Goal: Task Accomplishment & Management: Use online tool/utility

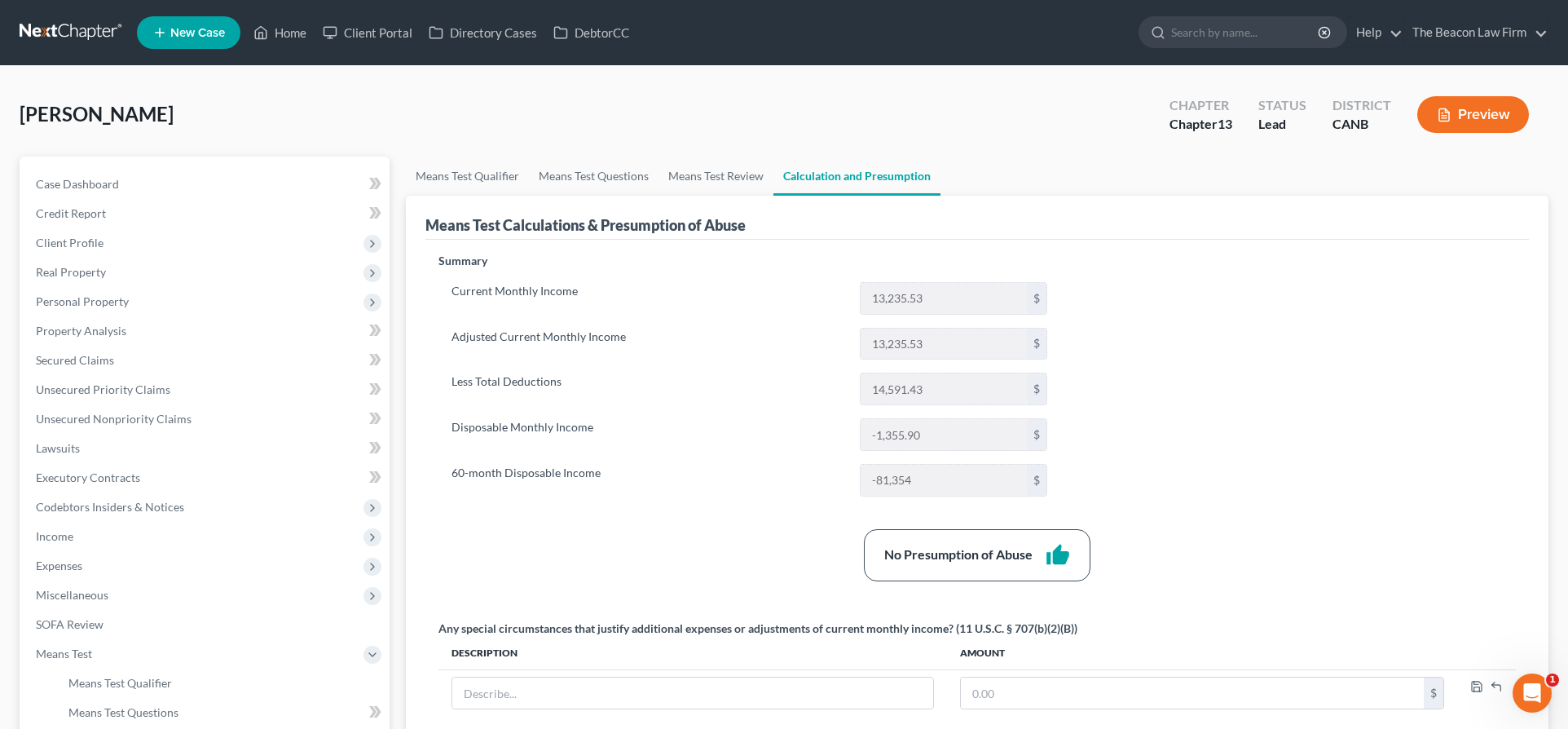
click at [58, 28] on link at bounding box center [71, 32] width 105 height 29
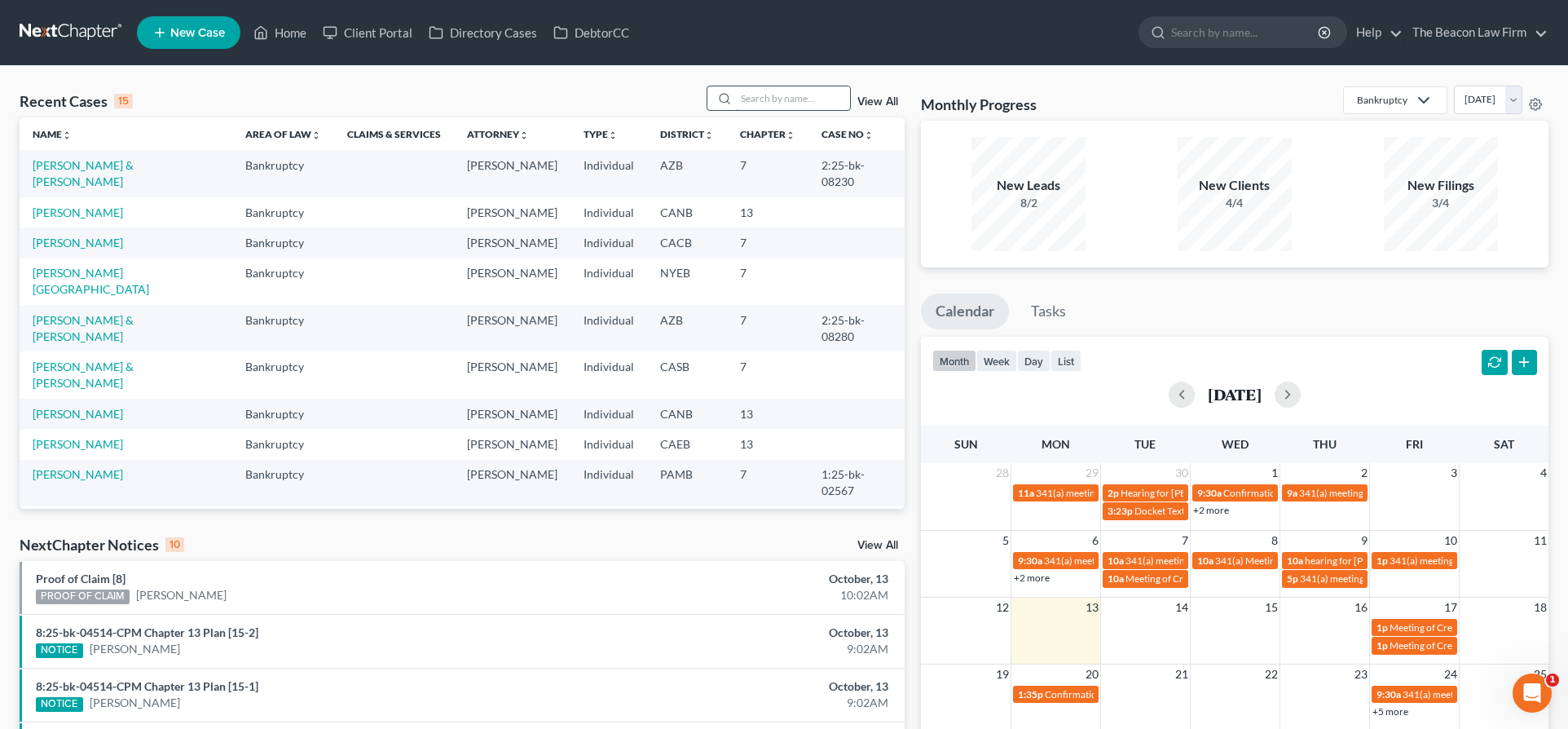
click at [786, 102] on input "search" at bounding box center [794, 98] width 114 height 24
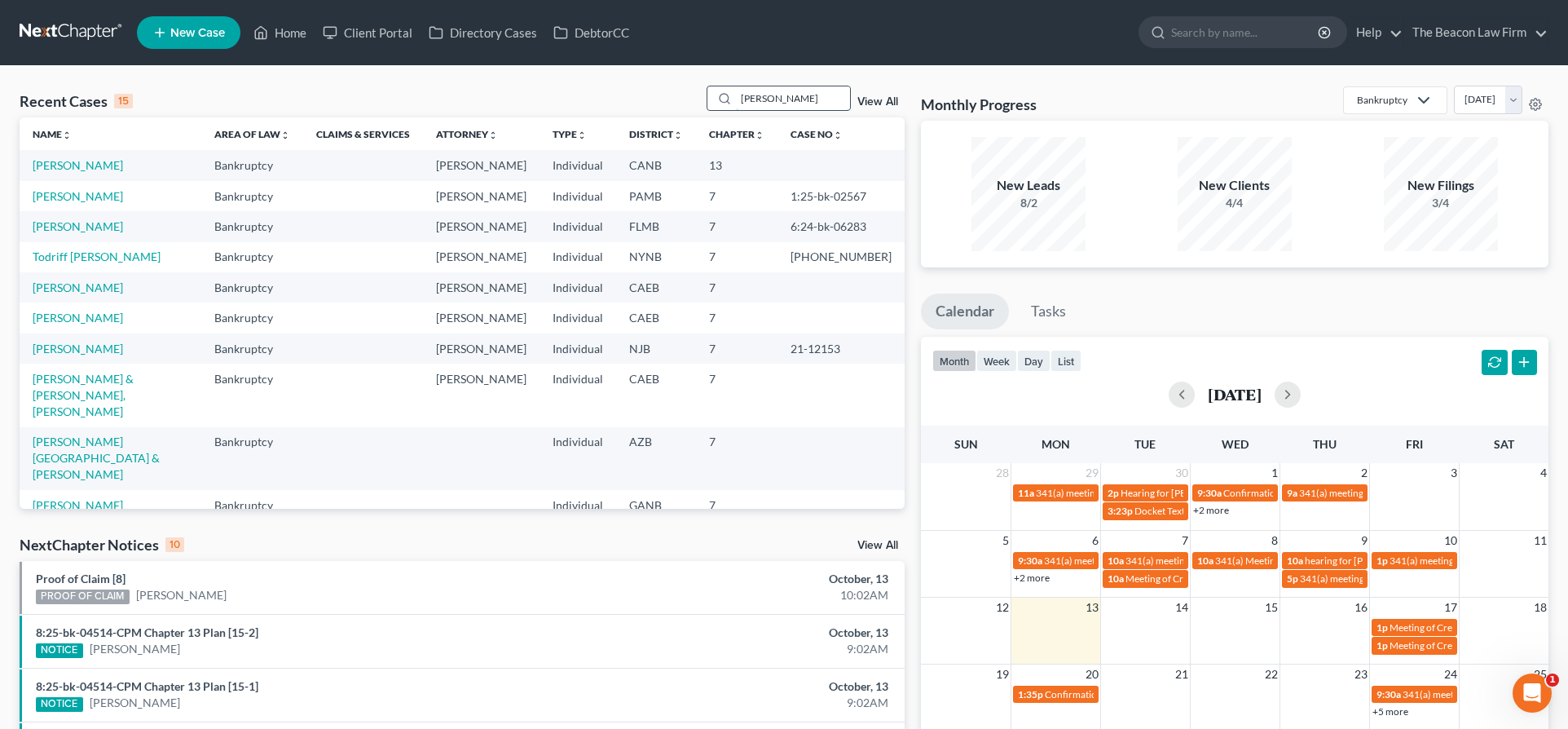
type input "[PERSON_NAME]"
click at [92, 166] on link "[PERSON_NAME]" at bounding box center [77, 165] width 91 height 14
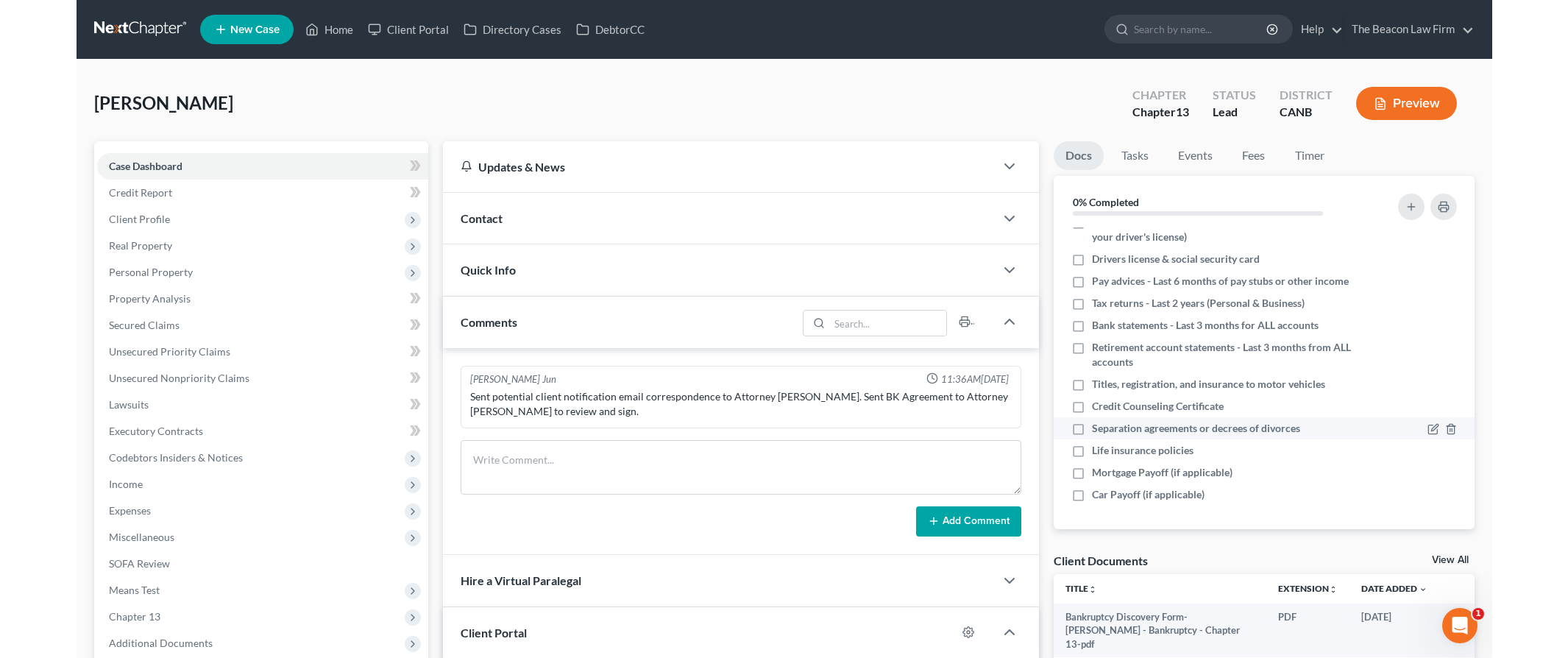
scroll to position [31, 0]
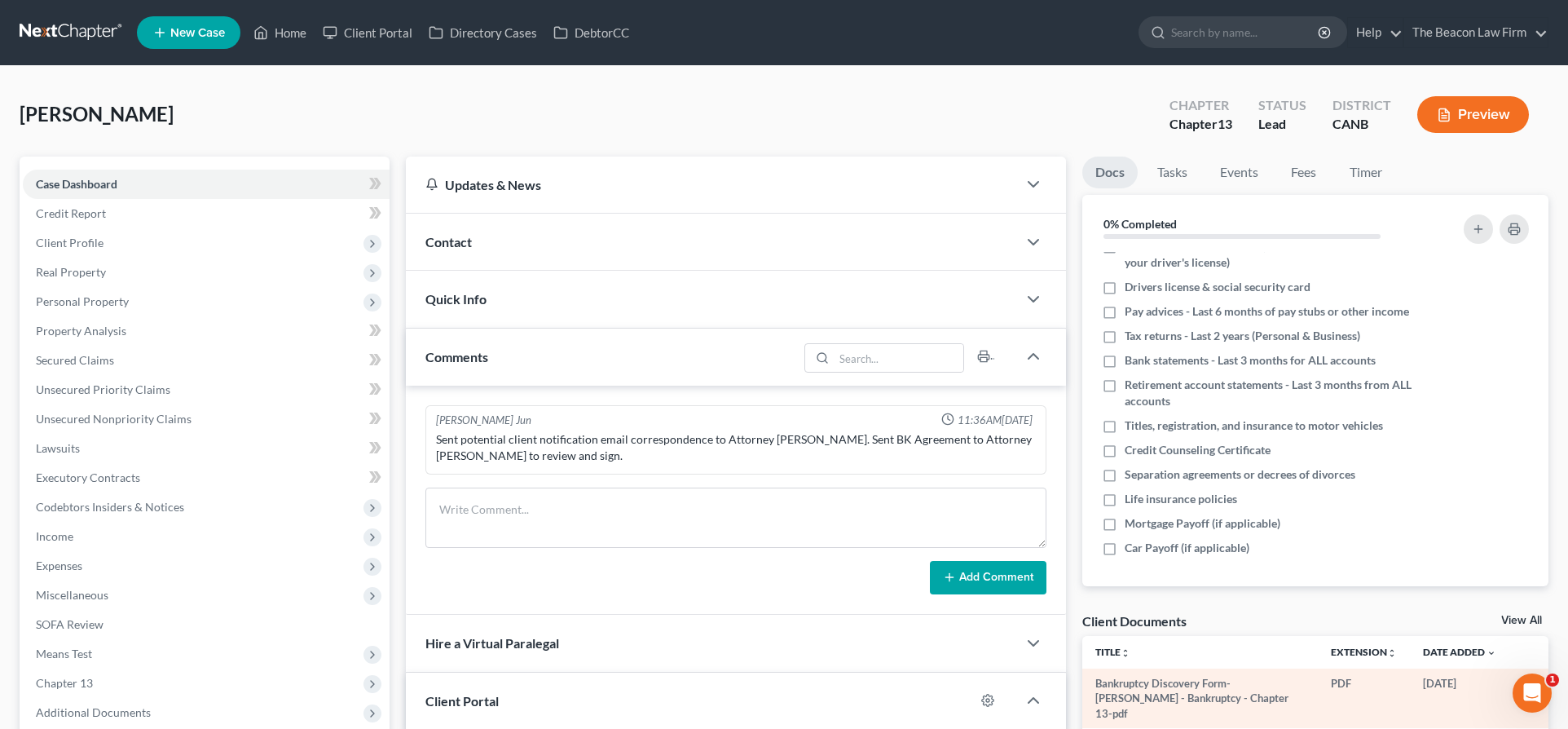
click at [1143, 682] on td "Bankruptcy Discovery Form-[PERSON_NAME] - Bankruptcy - Chapter 13-pdf" at bounding box center [1201, 699] width 236 height 60
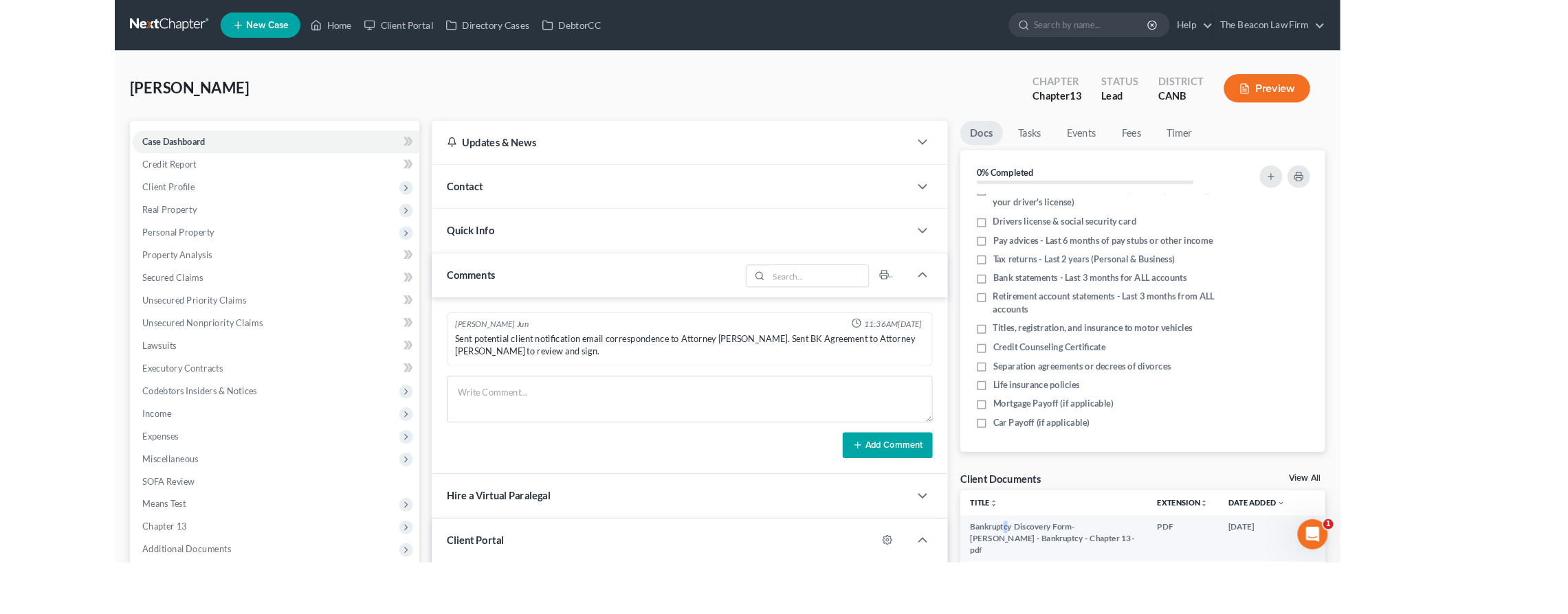
scroll to position [15, 0]
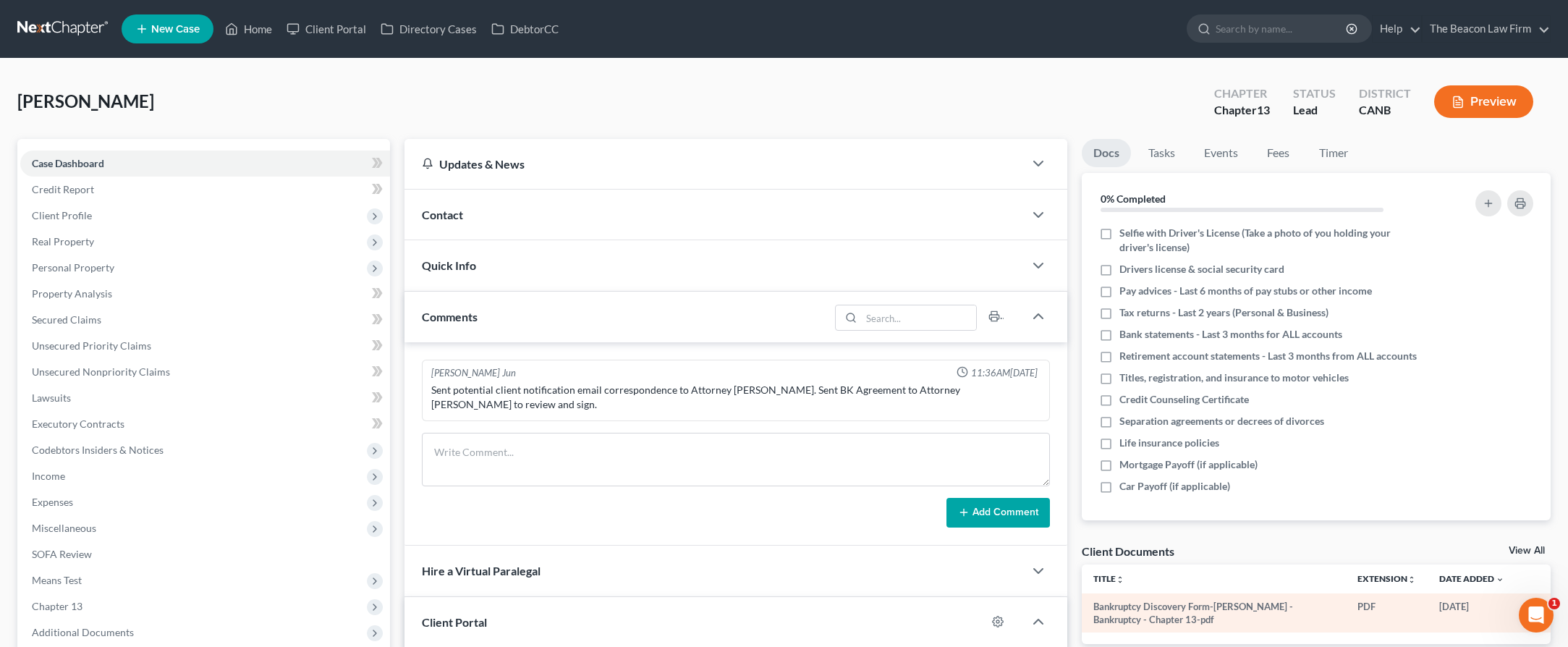
click at [1282, 614] on td "Bankruptcy Discovery Form-[PERSON_NAME] - Bankruptcy - Chapter 13-pdf" at bounding box center [1214, 613] width 264 height 40
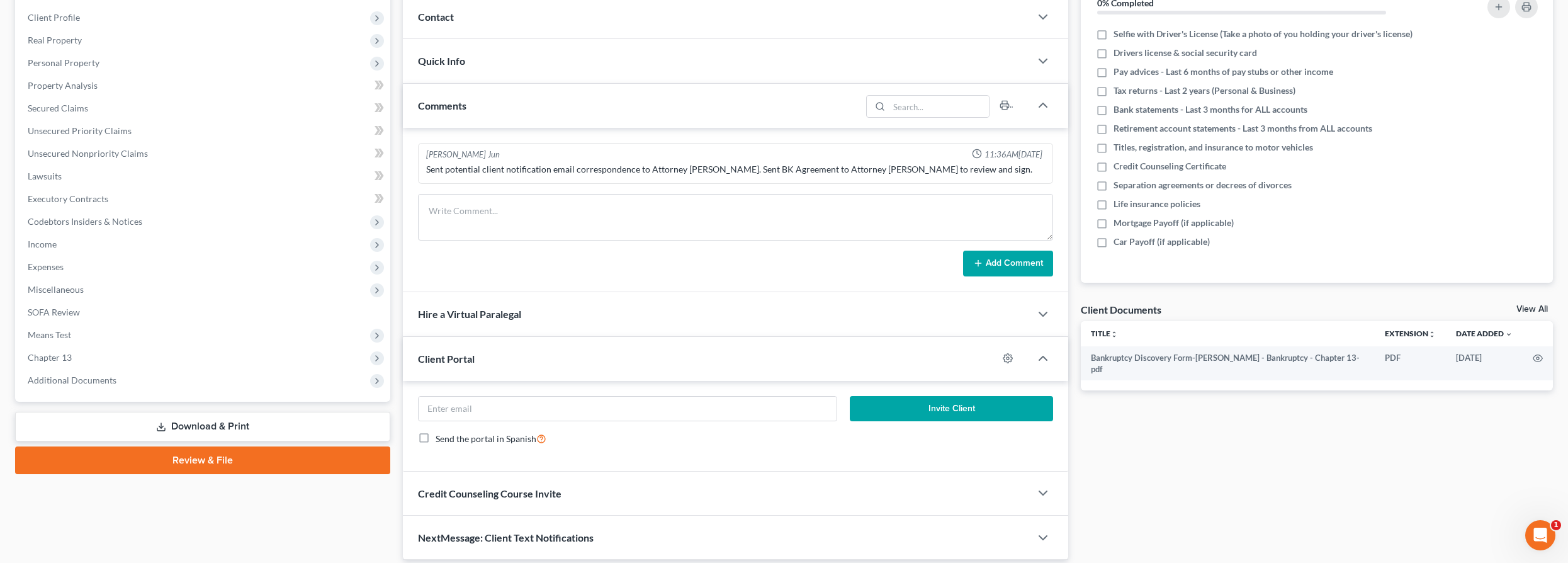
scroll to position [215, 0]
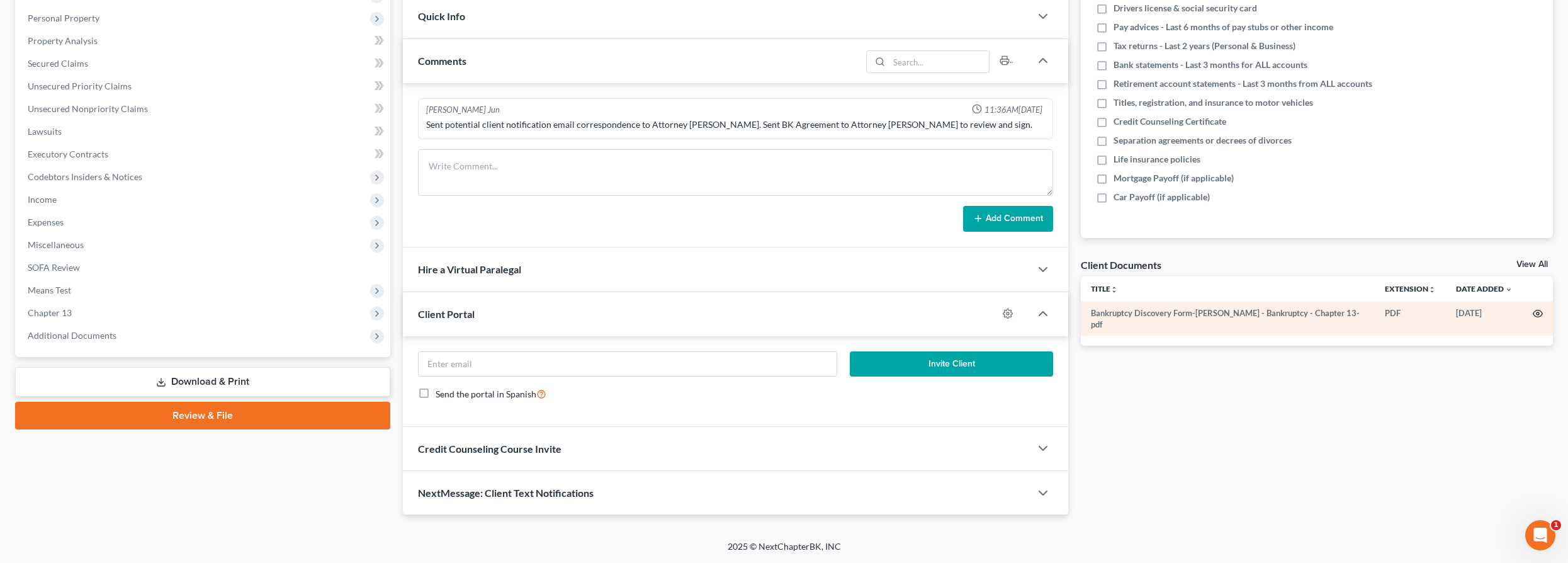
click at [1225, 315] on icon "button" at bounding box center [1537, 313] width 10 height 10
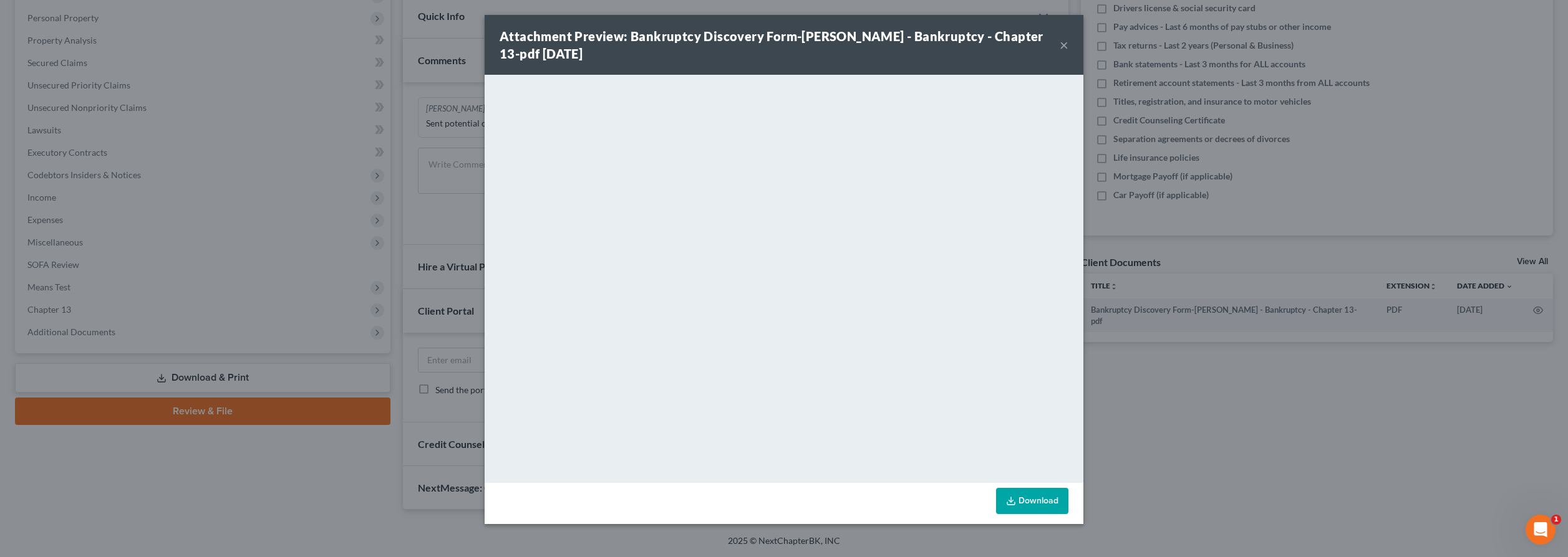
click at [1214, 462] on div "Attachment Preview: Bankruptcy Discovery Form-[PERSON_NAME] - Bankruptcy - Chap…" at bounding box center [784, 278] width 1568 height 557
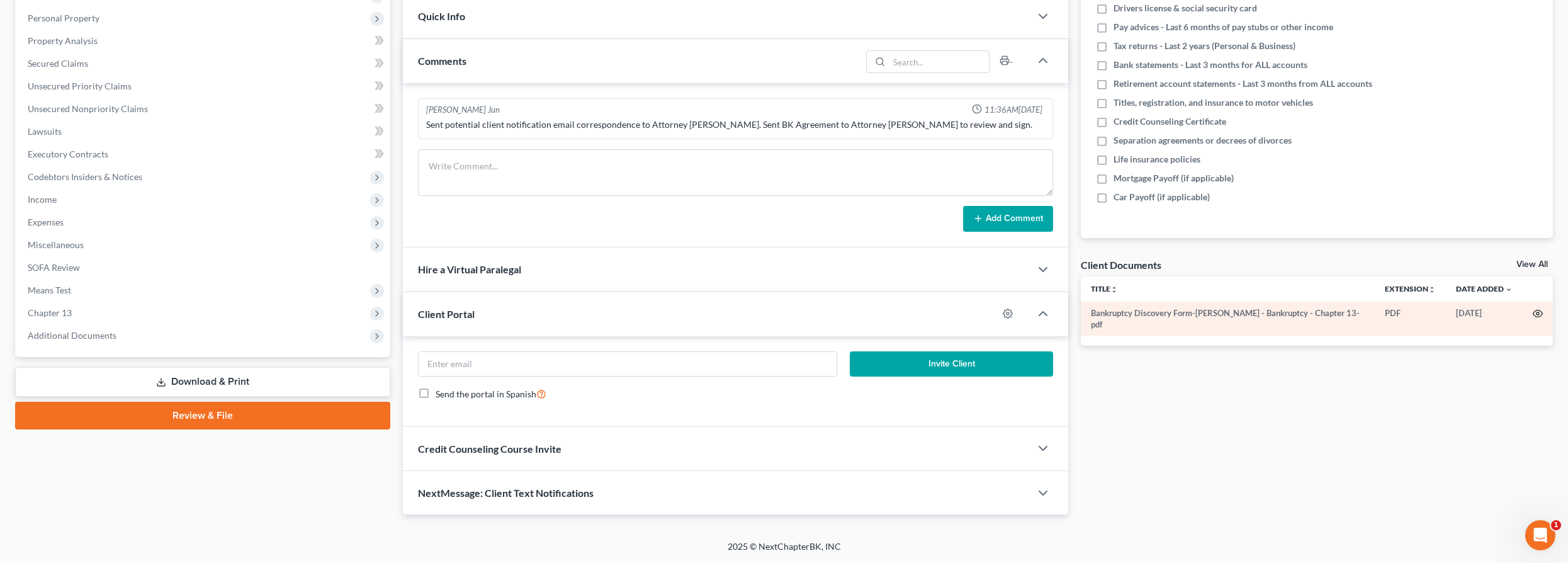
click at [1225, 313] on icon "button" at bounding box center [1537, 313] width 10 height 10
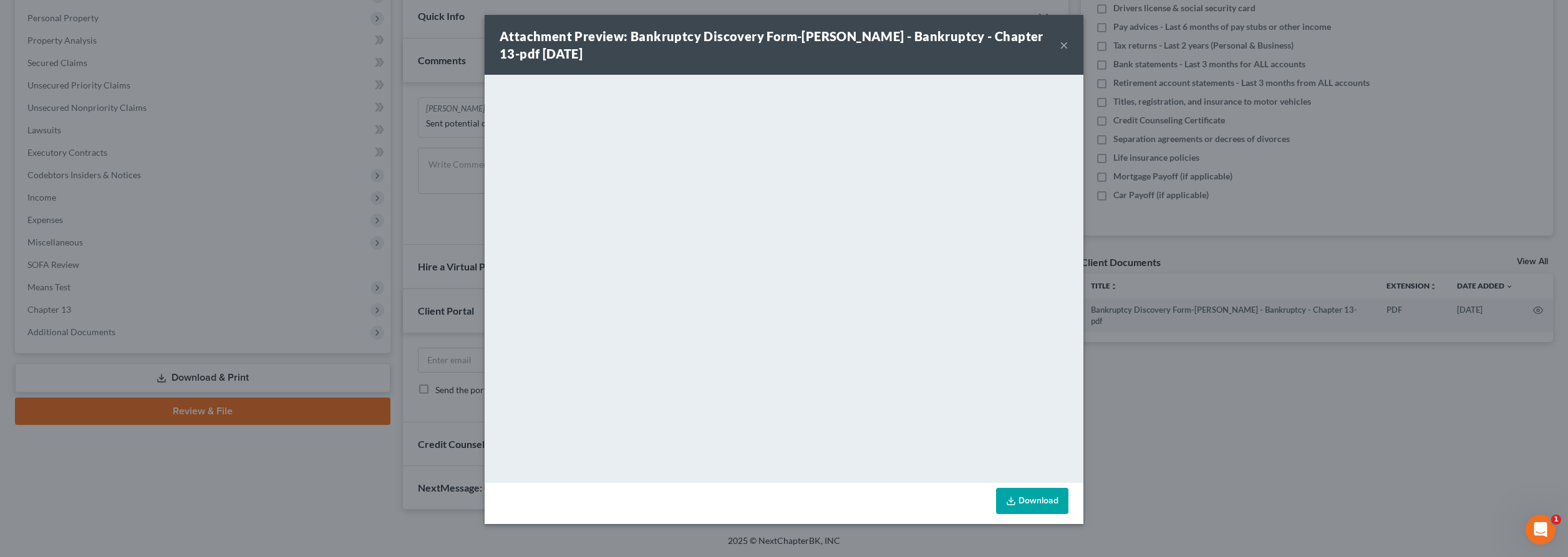
click at [1066, 44] on button "×" at bounding box center [1064, 45] width 9 height 15
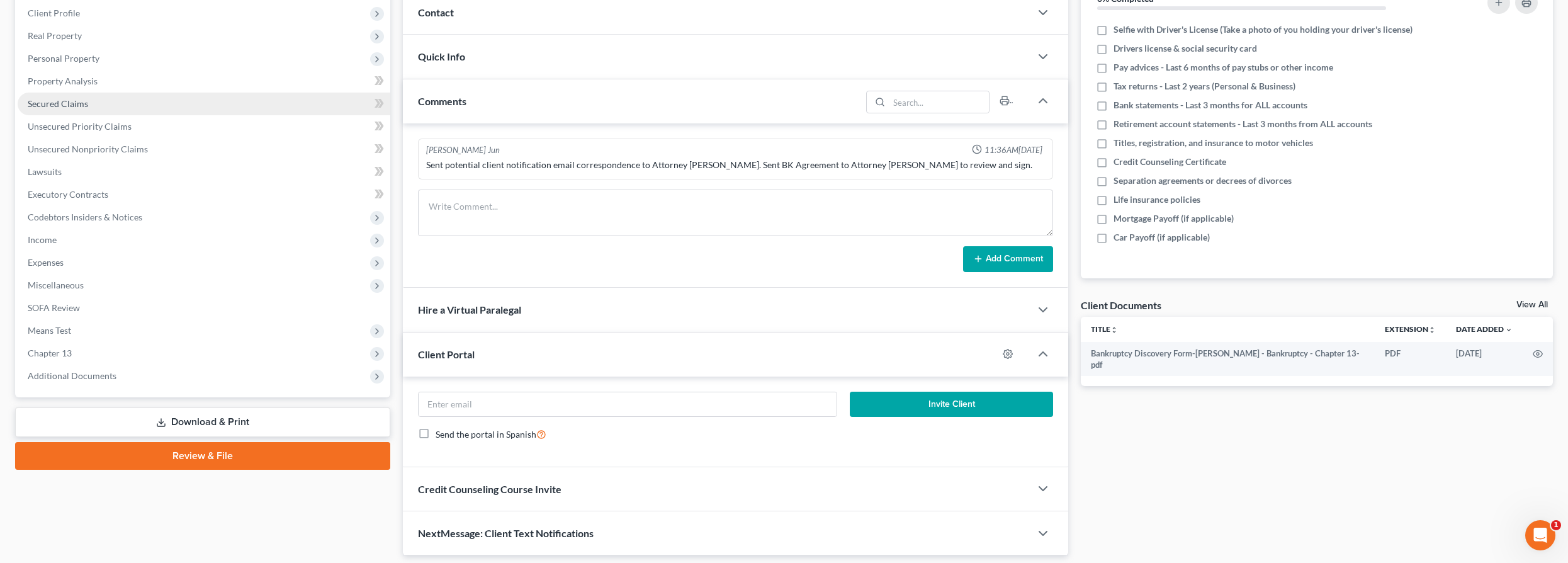
scroll to position [0, 0]
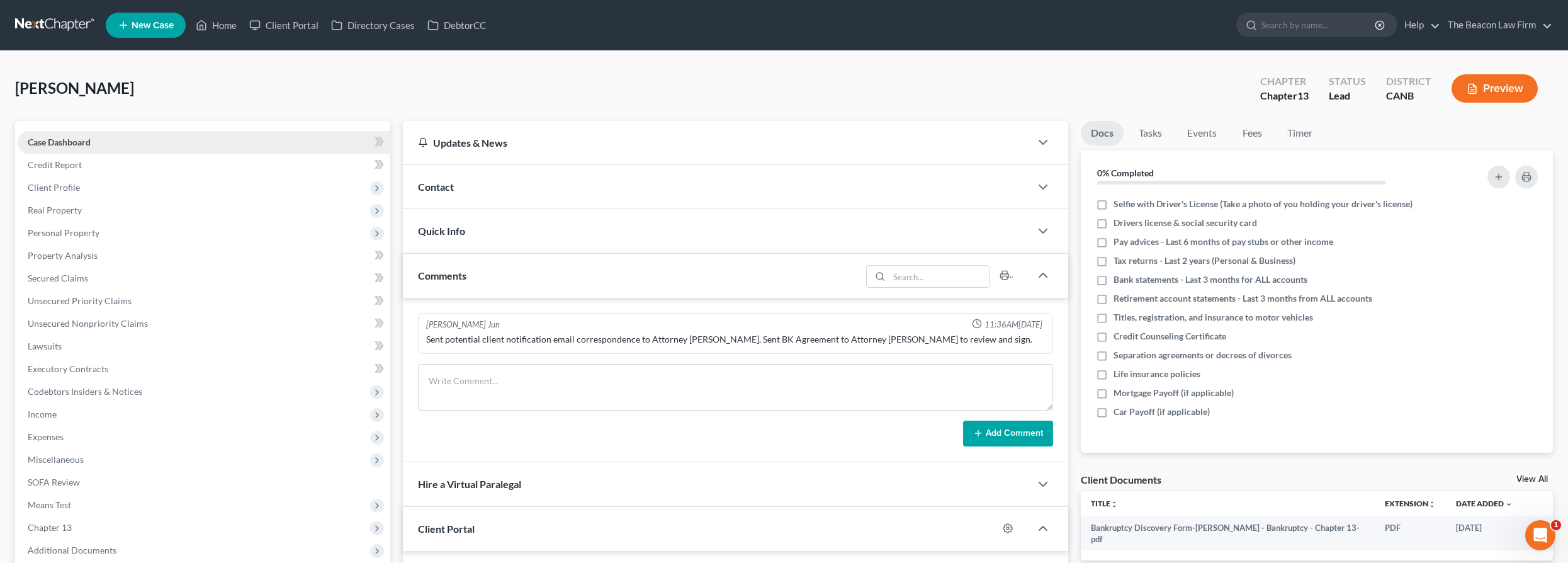
click at [43, 146] on span "Case Dashboard" at bounding box center [59, 142] width 63 height 11
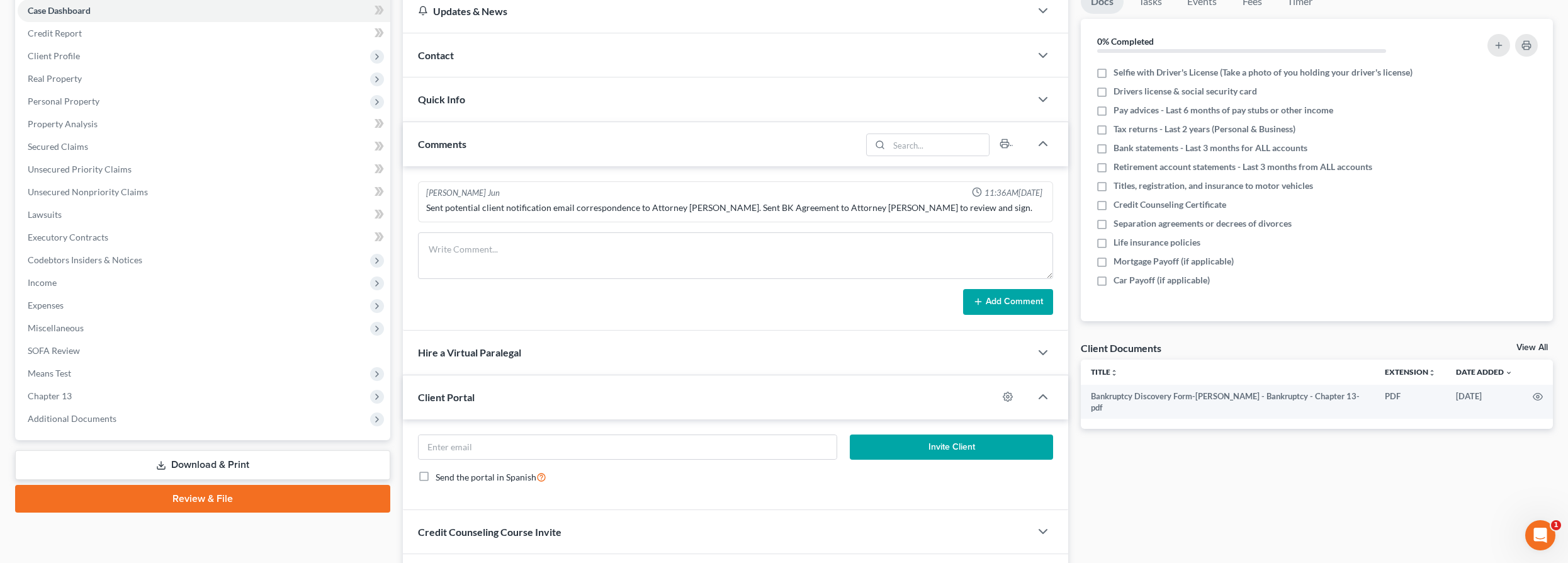
scroll to position [215, 0]
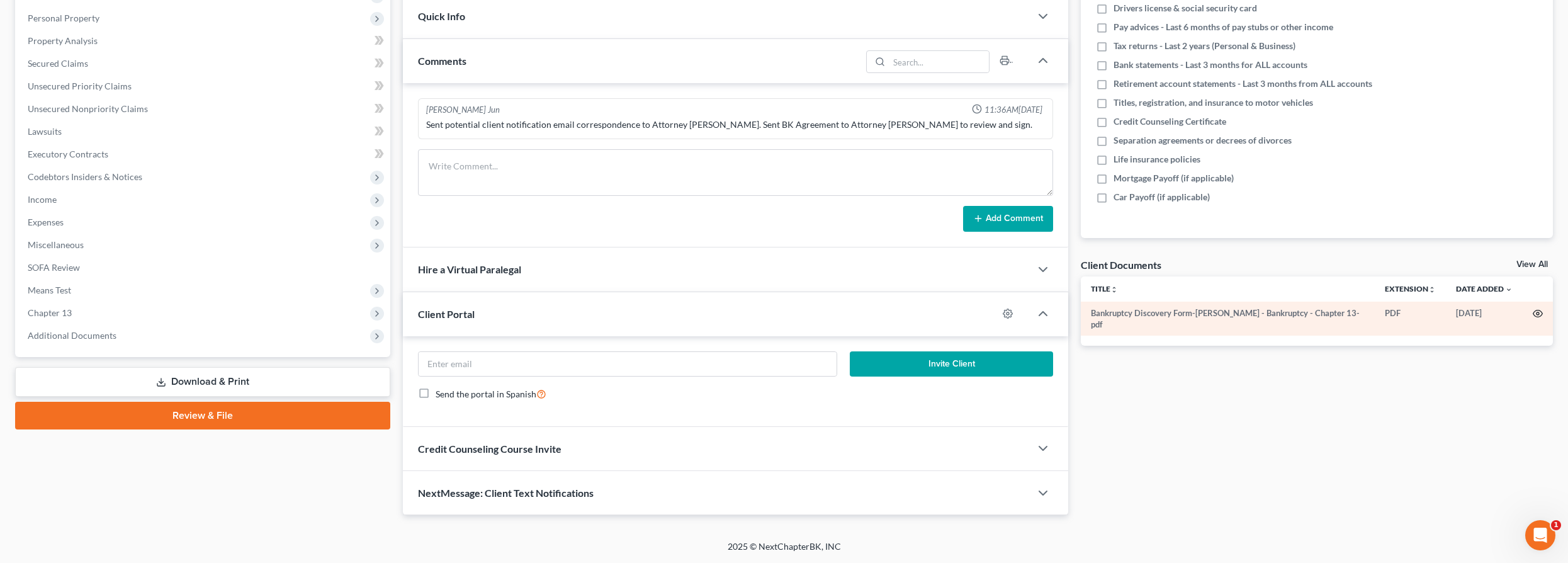
click at [1225, 312] on circle "button" at bounding box center [1538, 314] width 3 height 3
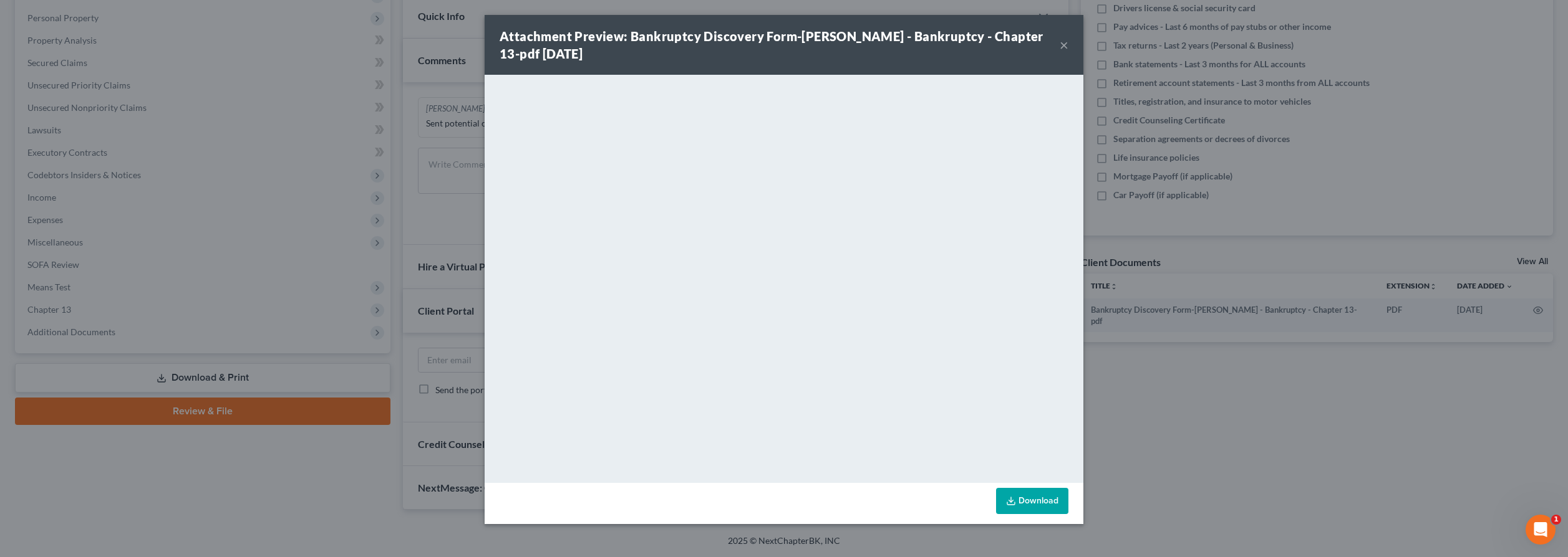
click at [1063, 47] on button "×" at bounding box center [1064, 45] width 9 height 15
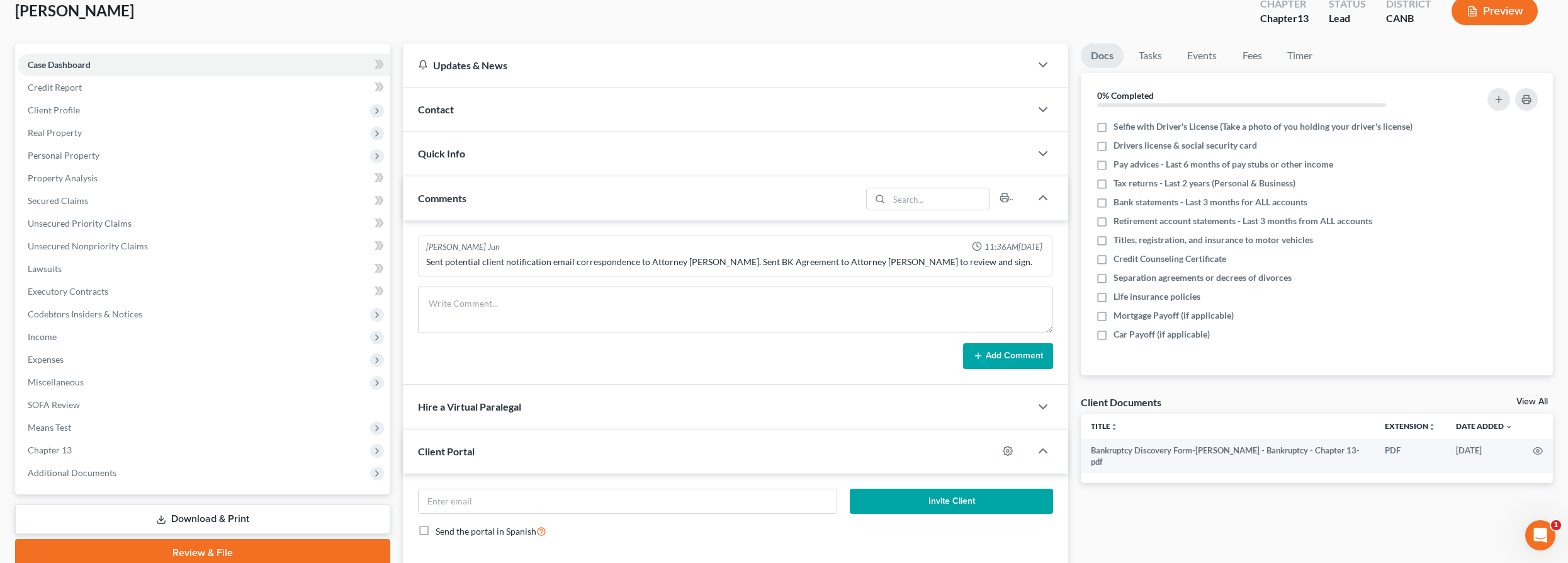
scroll to position [0, 0]
